Goal: Find specific page/section: Find specific page/section

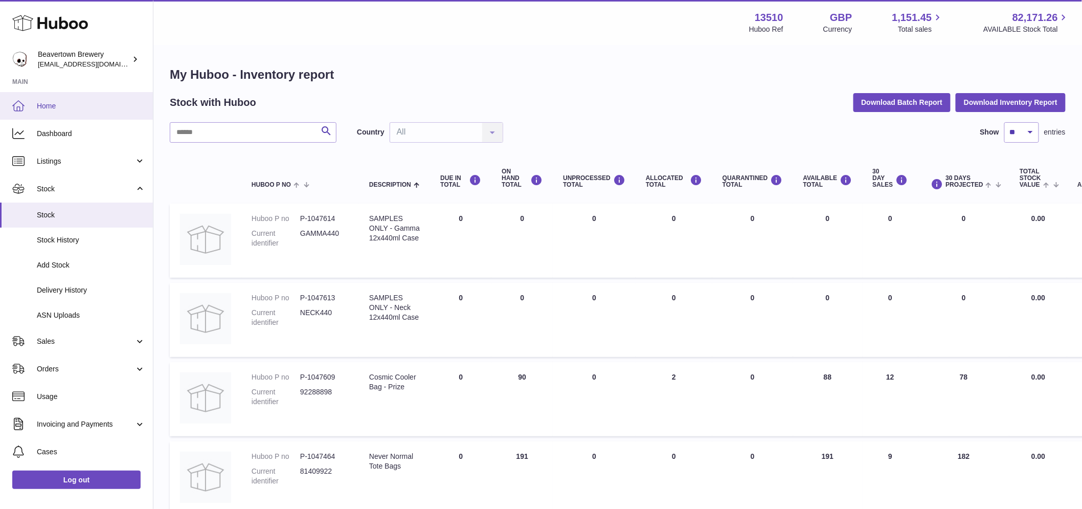
click at [64, 100] on link "Home" at bounding box center [76, 106] width 153 height 28
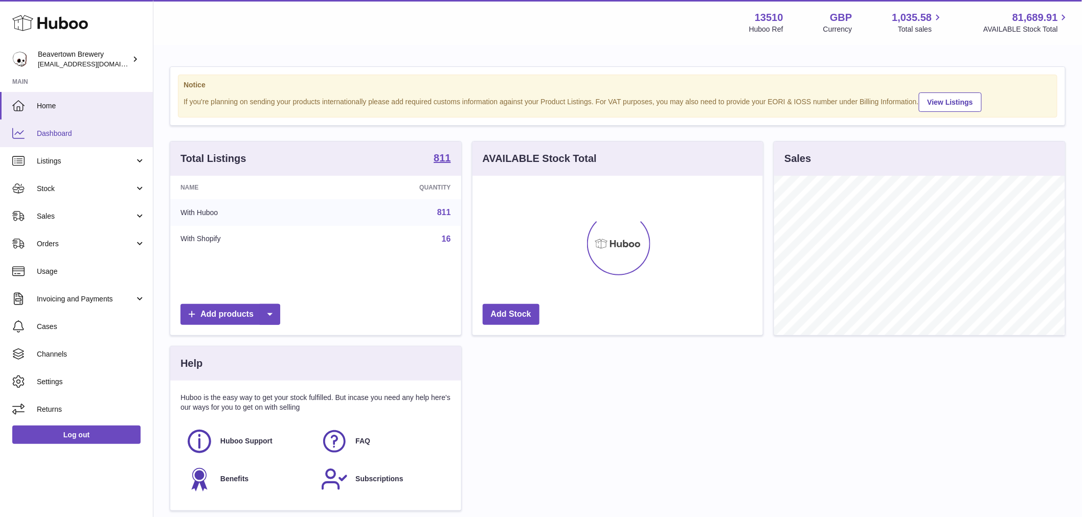
scroll to position [160, 290]
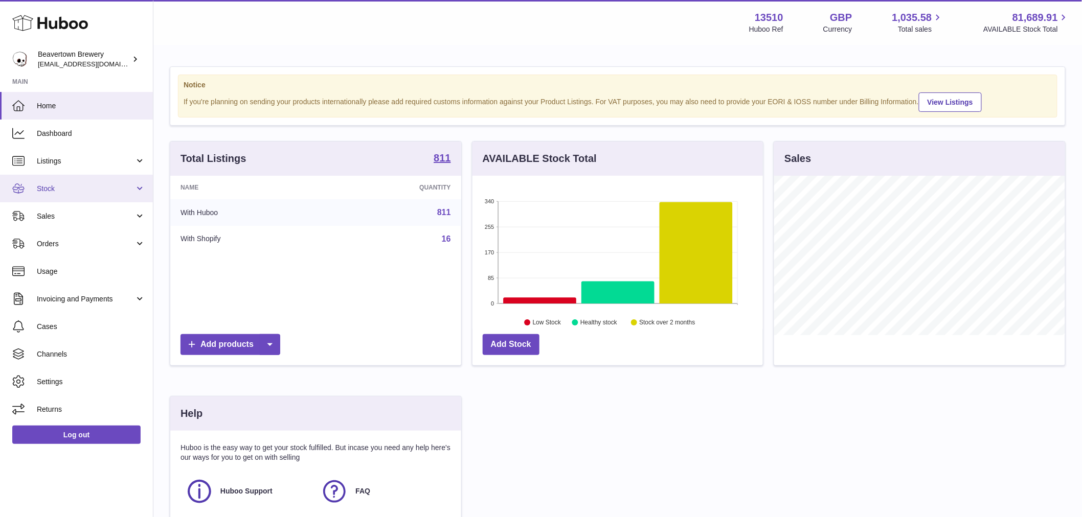
click at [61, 184] on span "Stock" at bounding box center [86, 189] width 98 height 10
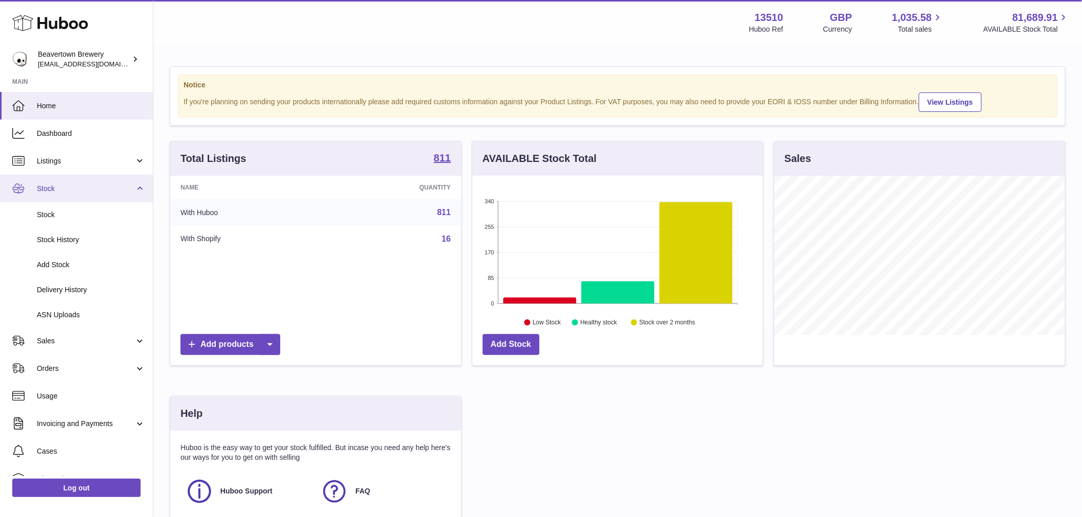
click at [61, 184] on span "Stock" at bounding box center [86, 189] width 98 height 10
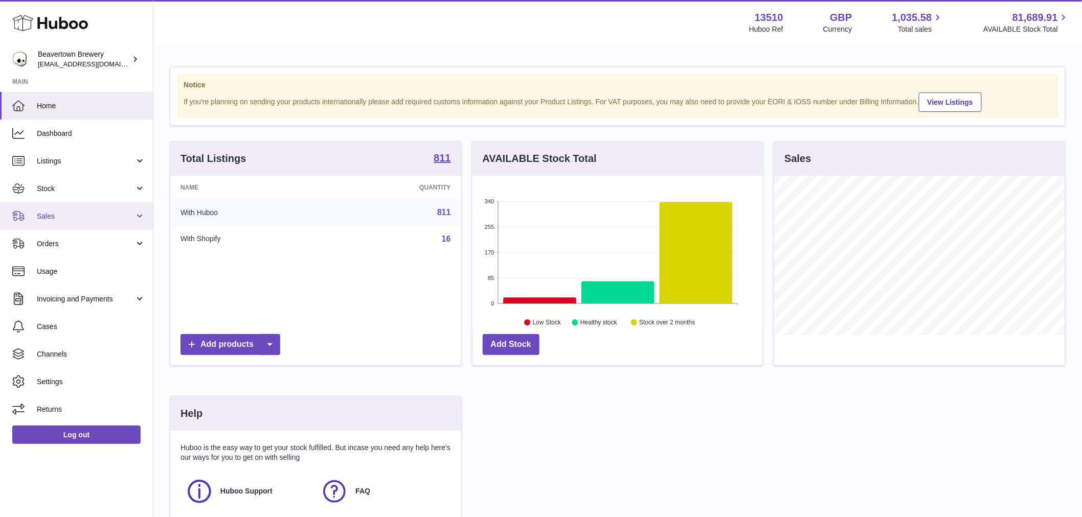
click at [59, 210] on link "Sales" at bounding box center [76, 216] width 153 height 28
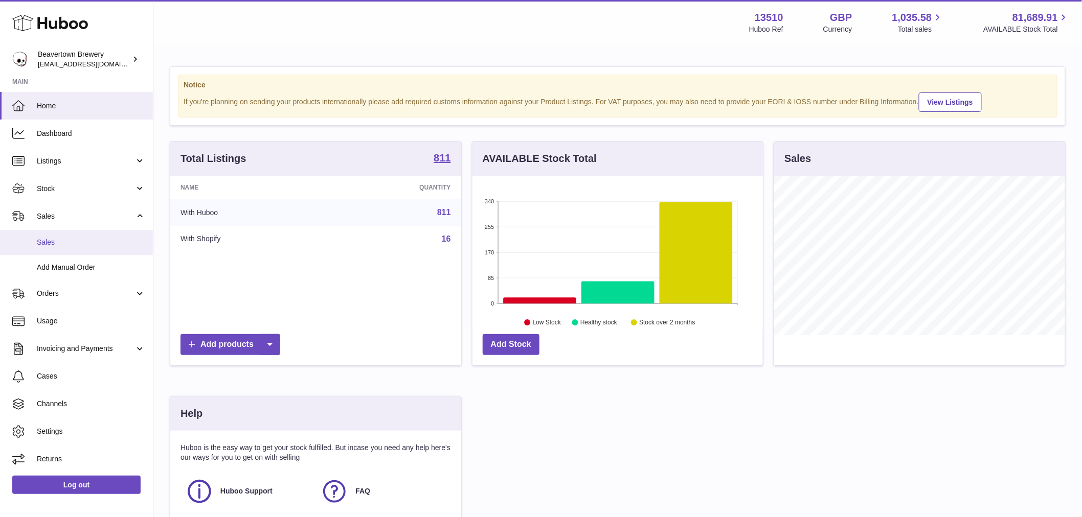
click at [61, 241] on span "Sales" at bounding box center [91, 243] width 108 height 10
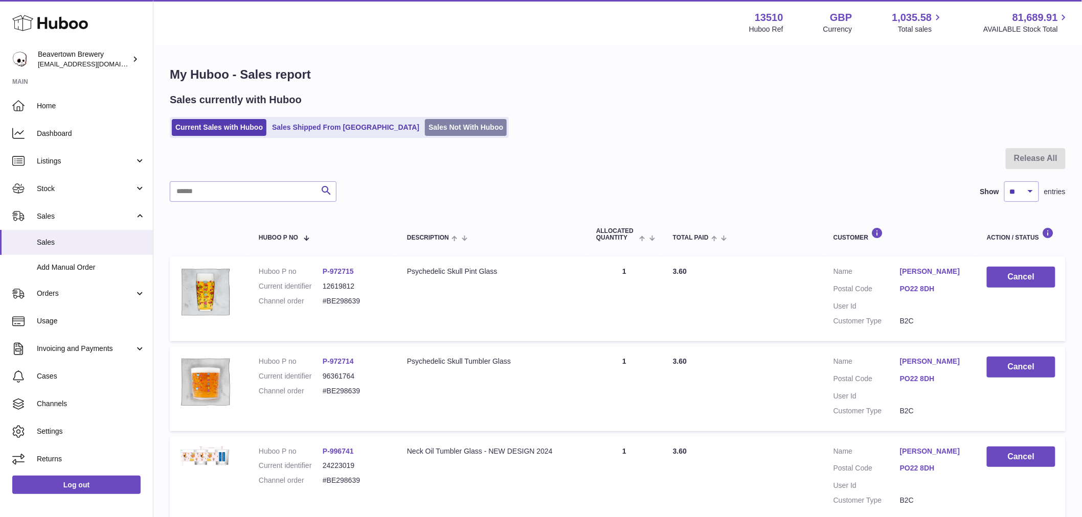
click at [440, 129] on link "Sales Not With Huboo" at bounding box center [466, 127] width 82 height 17
